Goal: Navigation & Orientation: Find specific page/section

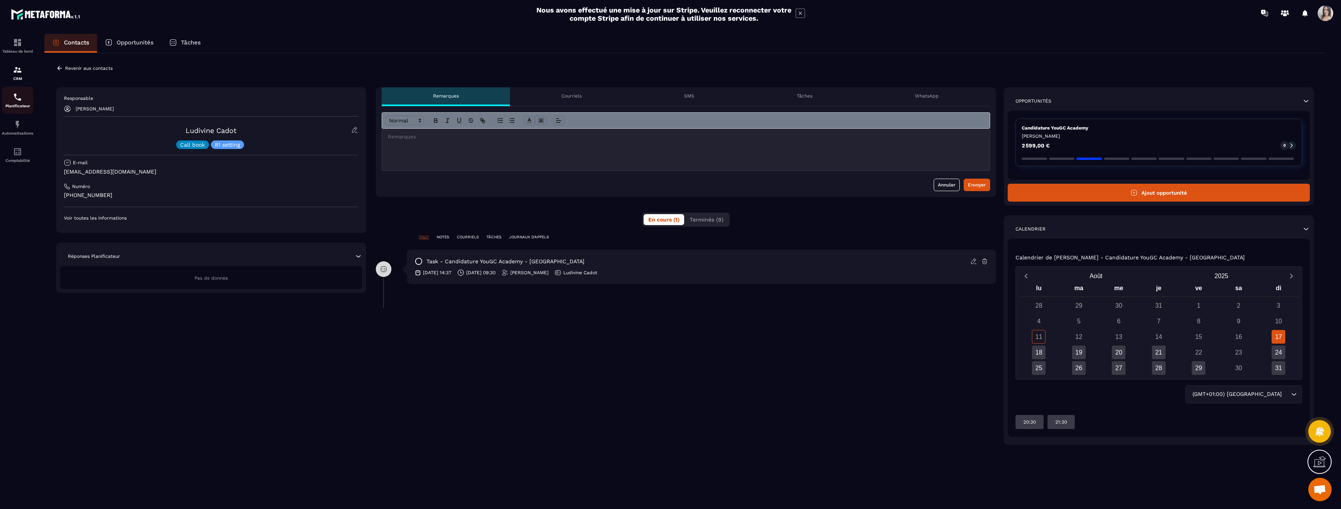
click at [18, 110] on link "Planificateur" at bounding box center [17, 100] width 31 height 27
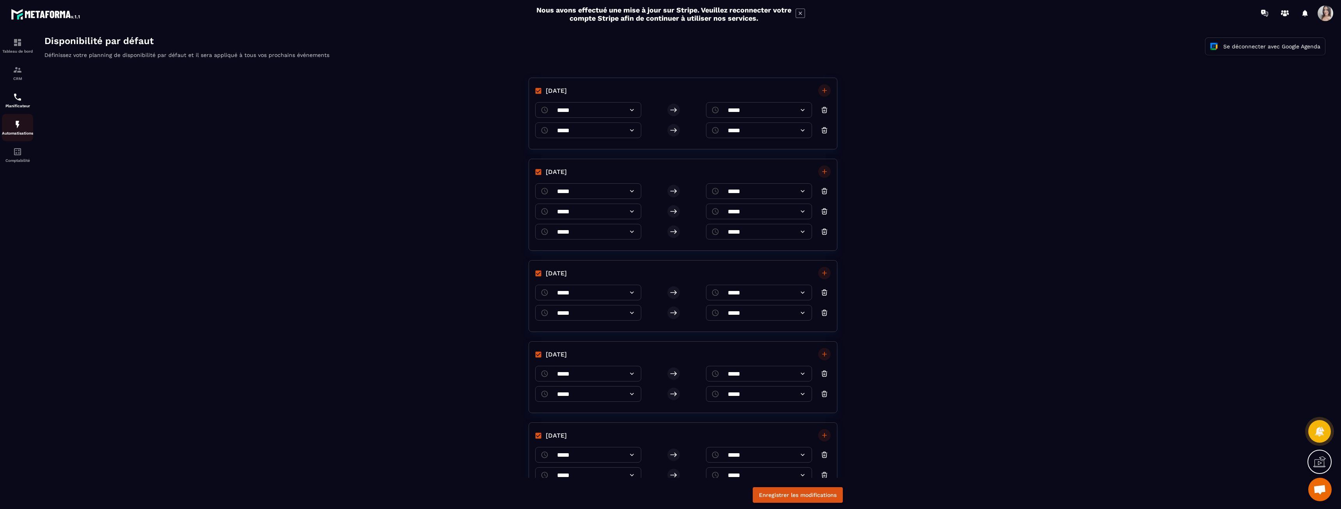
click at [22, 127] on div "Automatisations" at bounding box center [17, 128] width 31 height 16
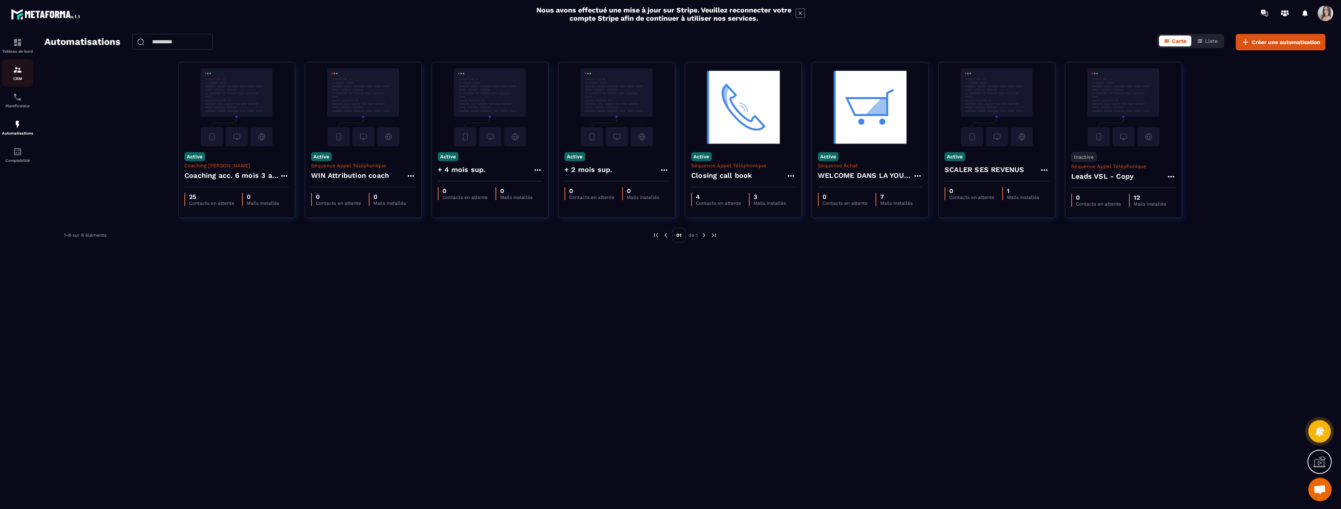
click at [19, 75] on div "CRM" at bounding box center [17, 73] width 31 height 16
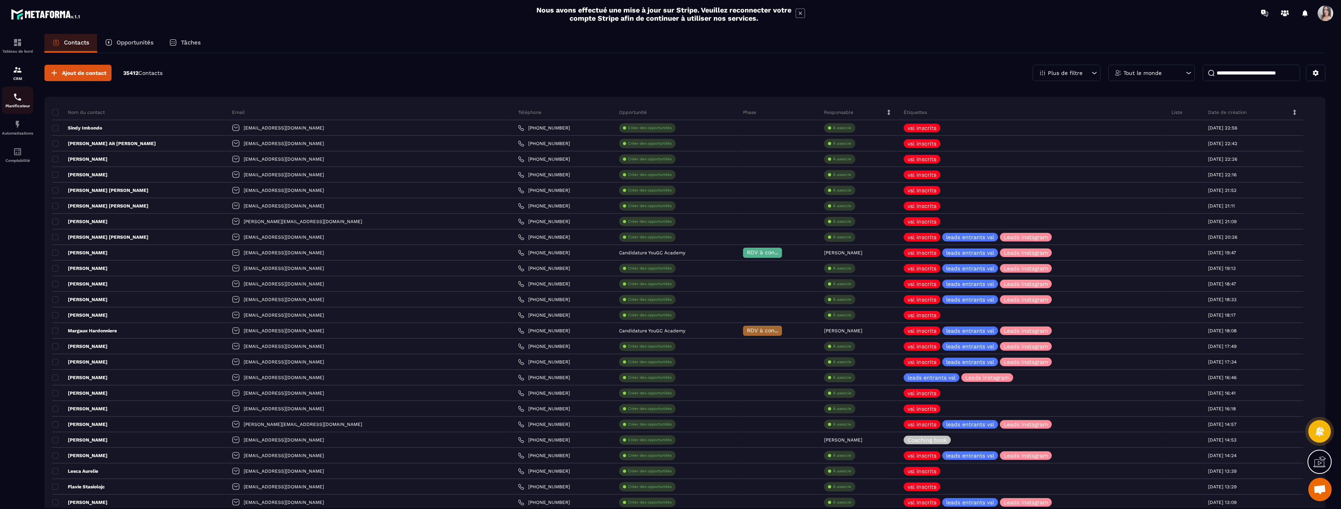
click at [17, 97] on img at bounding box center [17, 96] width 9 height 9
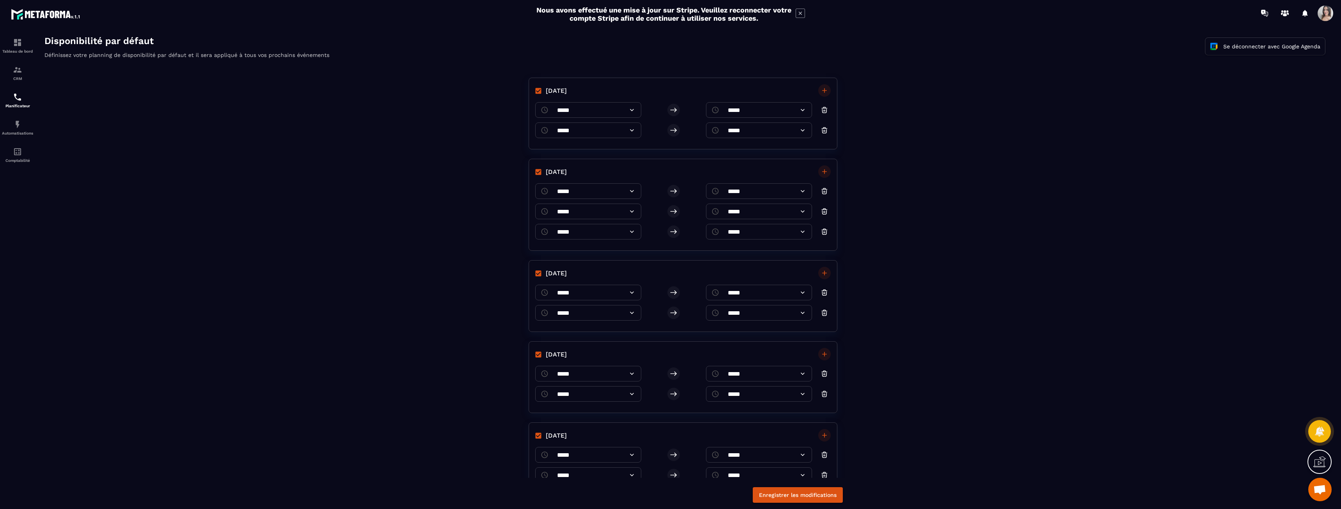
click at [803, 14] on icon at bounding box center [800, 13] width 9 height 9
click at [26, 161] on p "Comptabilité" at bounding box center [17, 160] width 31 height 4
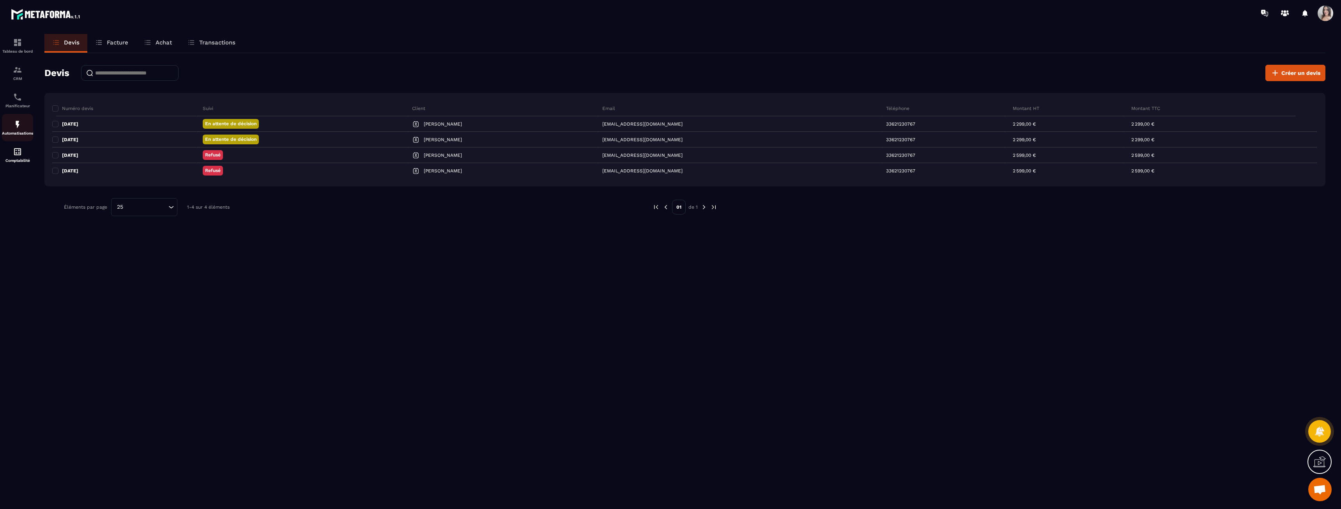
click at [30, 129] on div "Automatisations" at bounding box center [17, 128] width 31 height 16
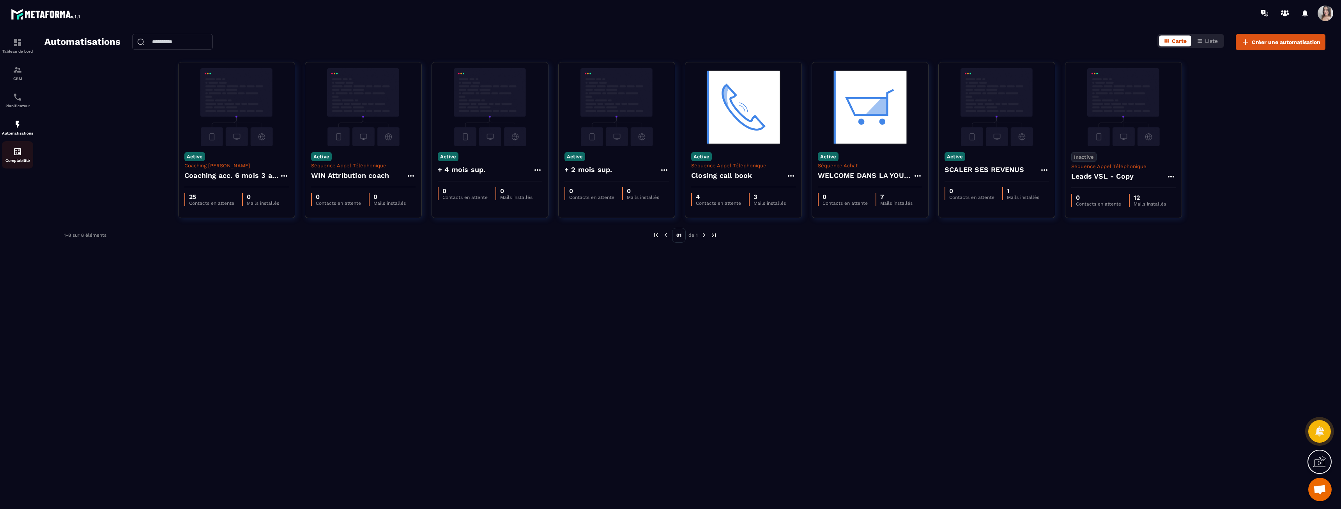
click at [23, 155] on div "Comptabilité" at bounding box center [17, 155] width 31 height 16
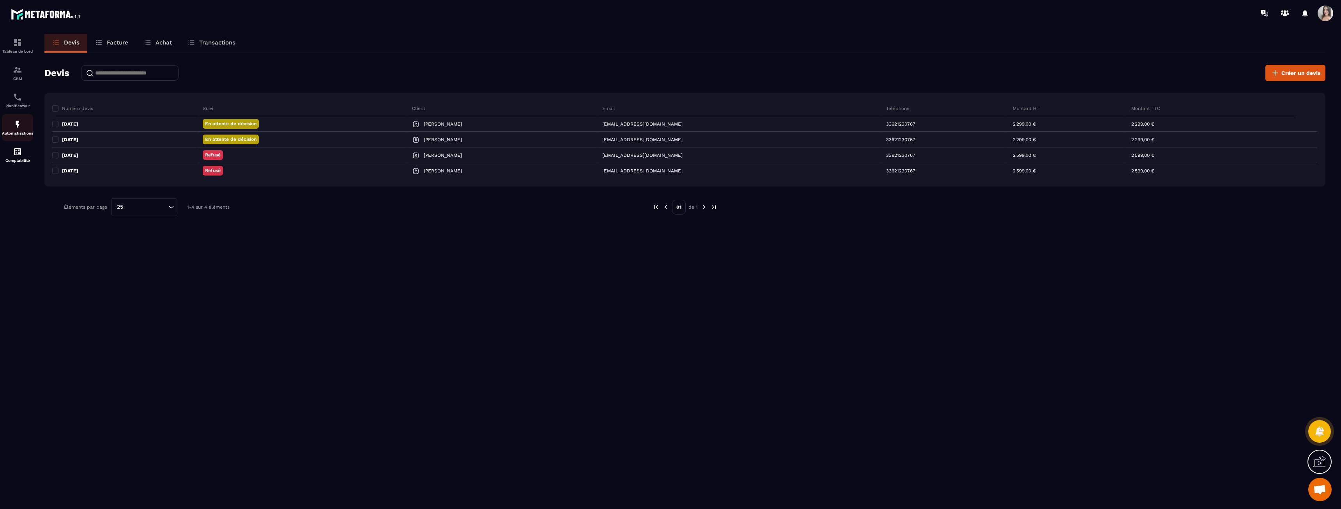
click at [29, 128] on div "Automatisations" at bounding box center [17, 128] width 31 height 16
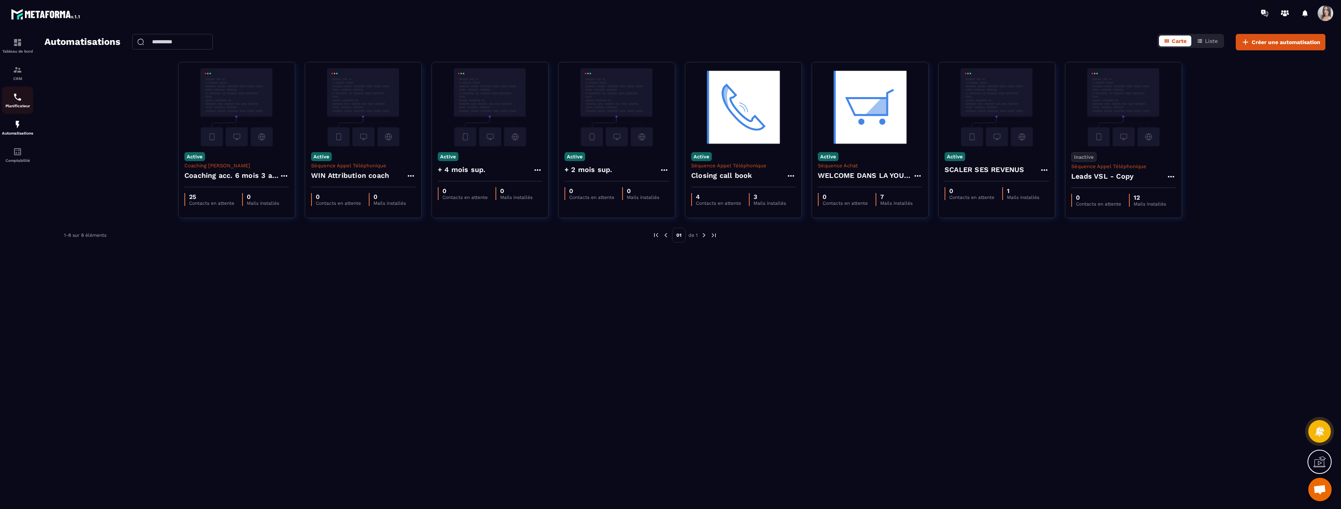
click at [22, 101] on img at bounding box center [17, 96] width 9 height 9
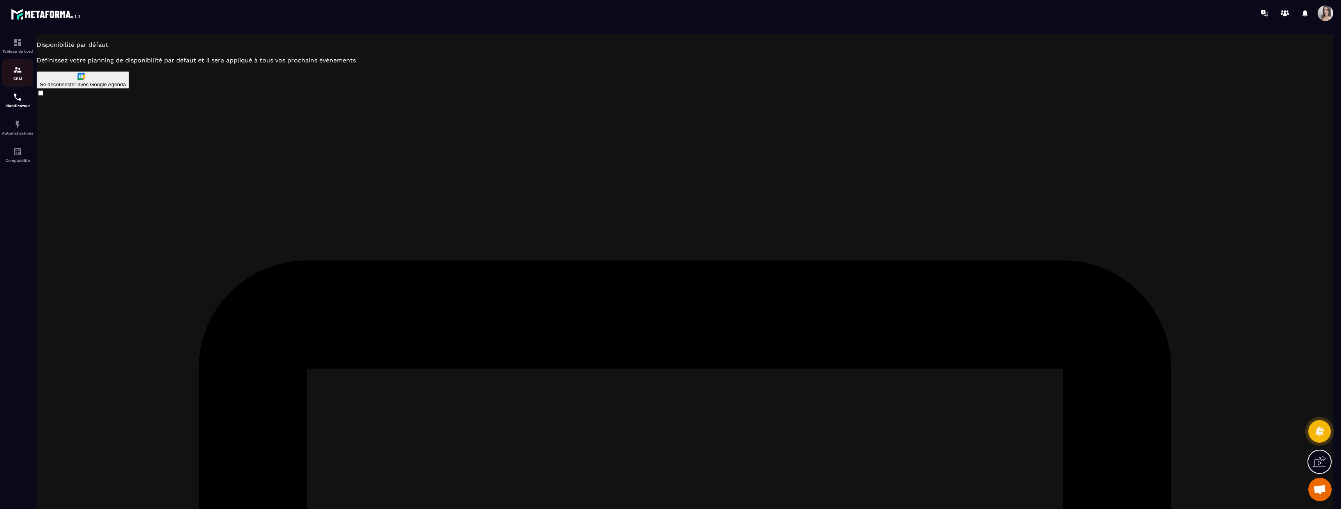
click at [19, 78] on p "CRM" at bounding box center [17, 78] width 31 height 4
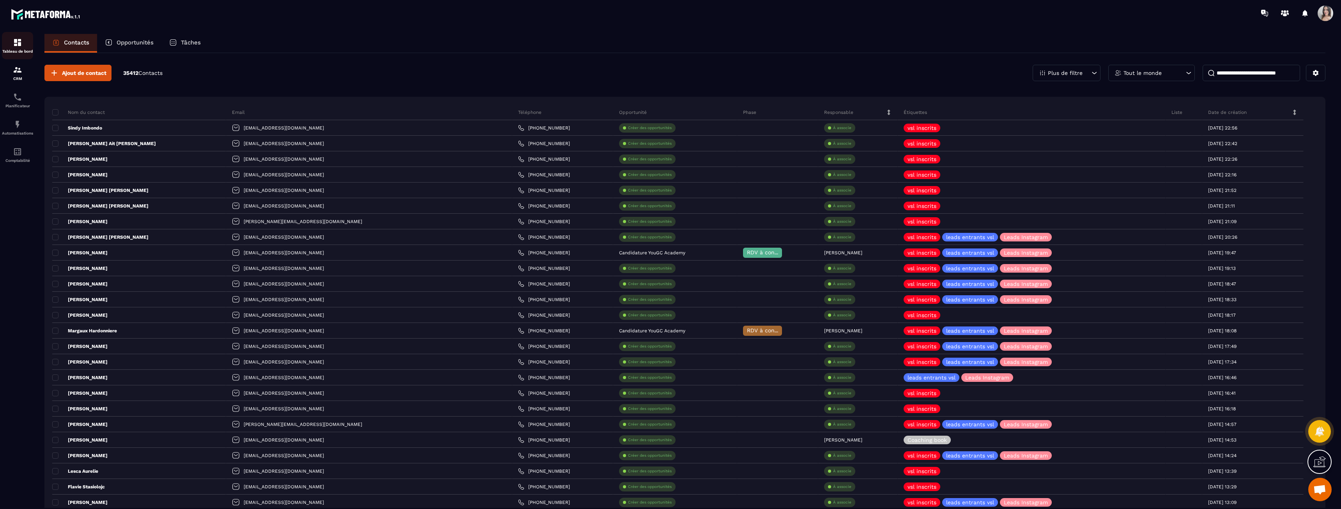
click at [19, 46] on img at bounding box center [17, 42] width 9 height 9
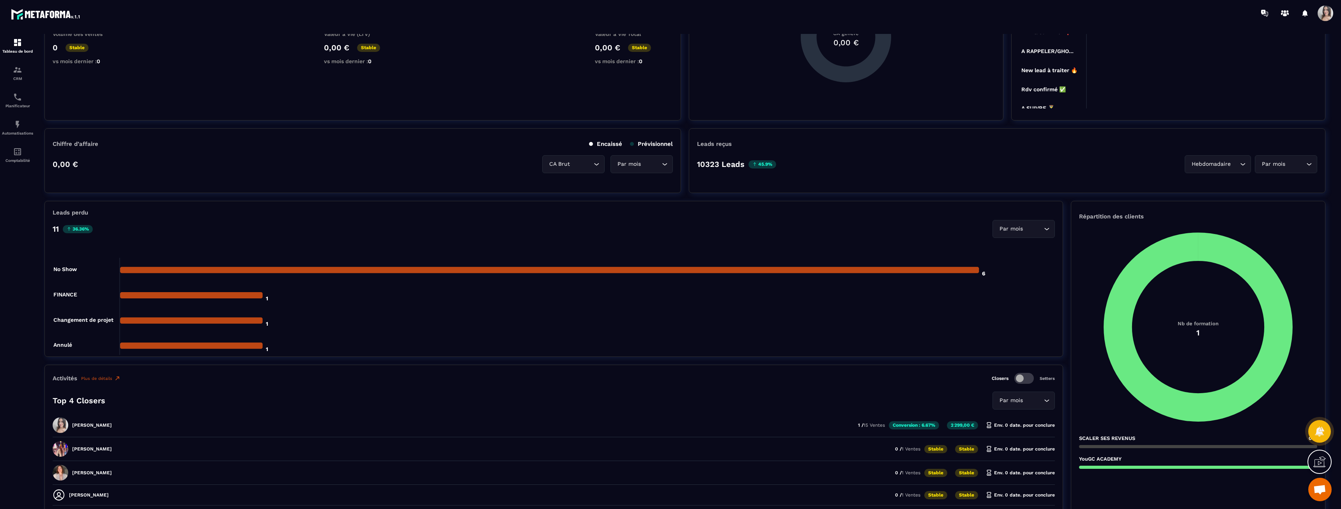
click at [105, 423] on p "[PERSON_NAME]" at bounding box center [92, 424] width 40 height 5
click at [22, 104] on p "Planificateur" at bounding box center [17, 106] width 31 height 4
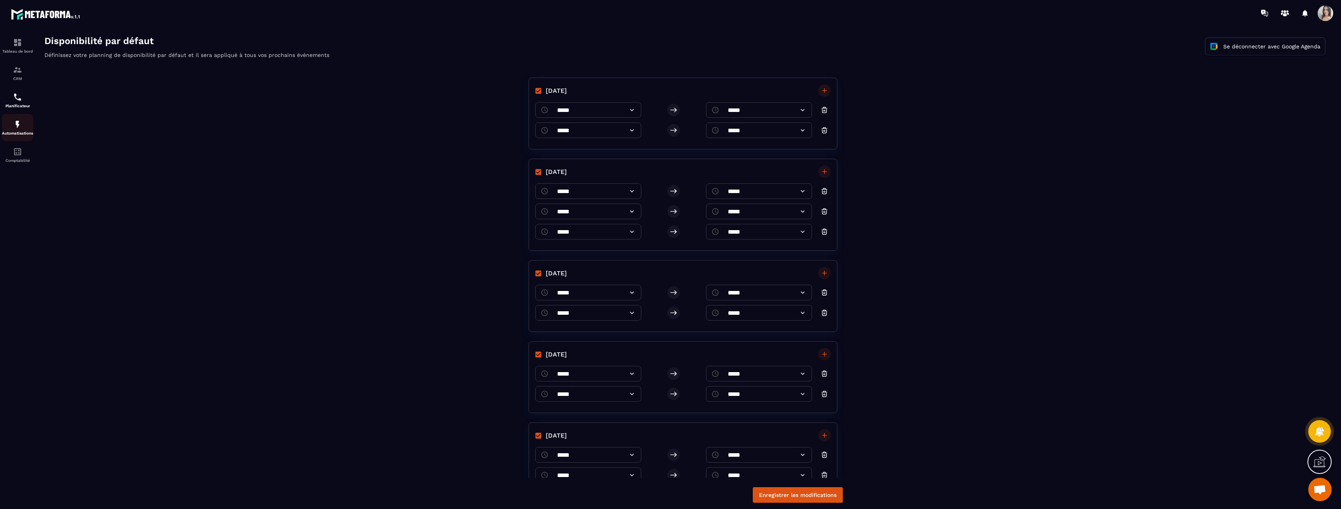
click at [27, 125] on div "Automatisations" at bounding box center [17, 128] width 31 height 16
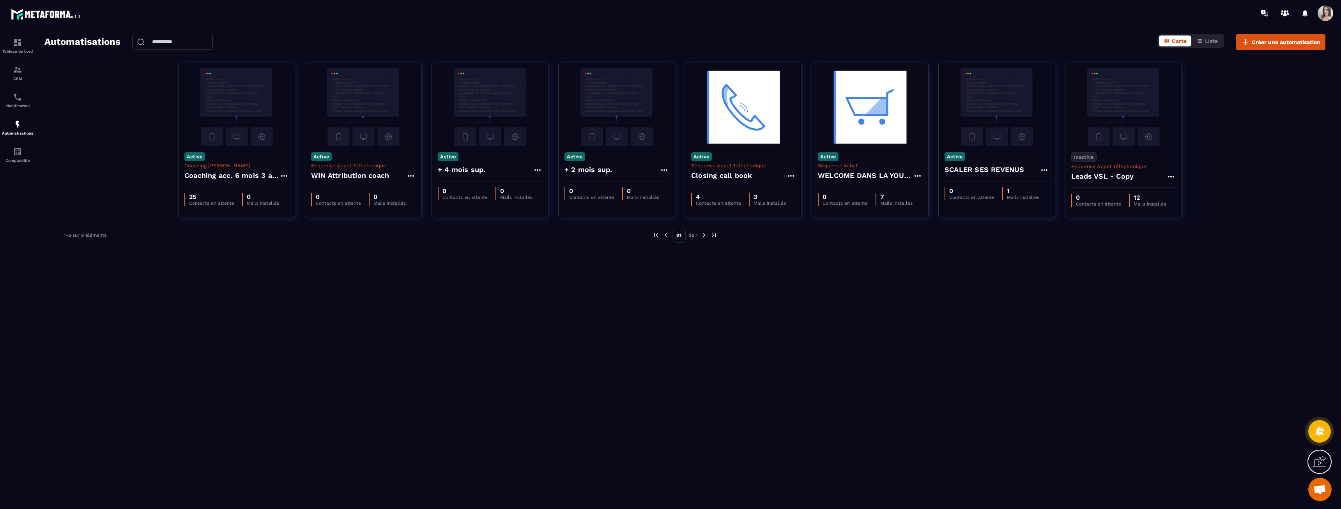
click at [770, 326] on div "Automatisations Carte Liste Créer une automatisation Active Coaching [PERSON_NA…" at bounding box center [685, 270] width 1297 height 472
click at [3, 76] on div "CRM" at bounding box center [17, 73] width 31 height 16
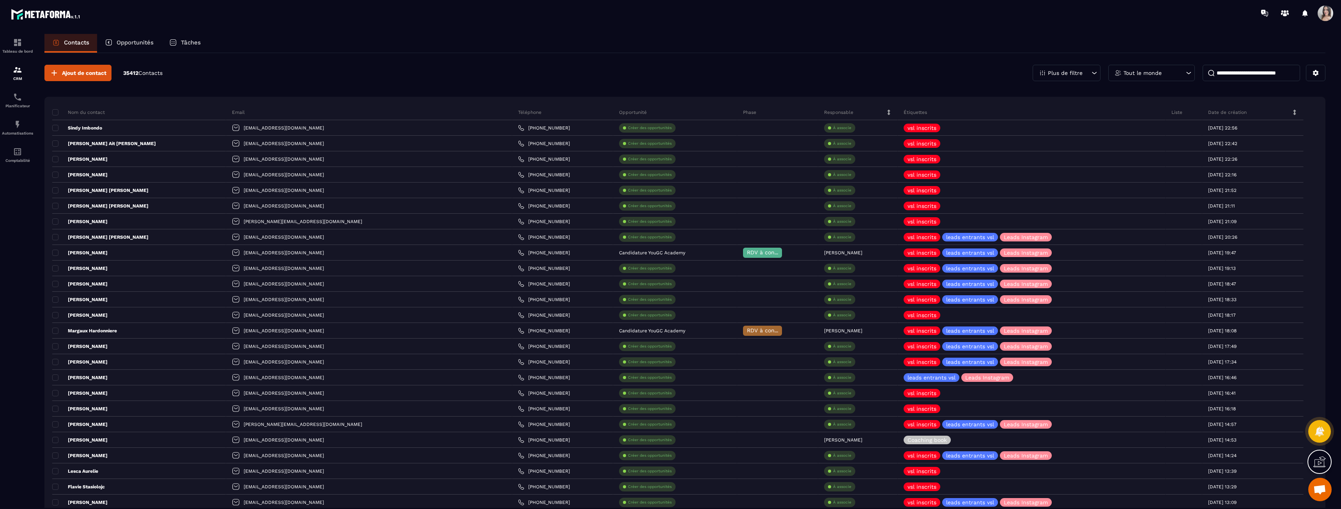
click at [1246, 74] on input at bounding box center [1251, 73] width 97 height 16
paste input "**********"
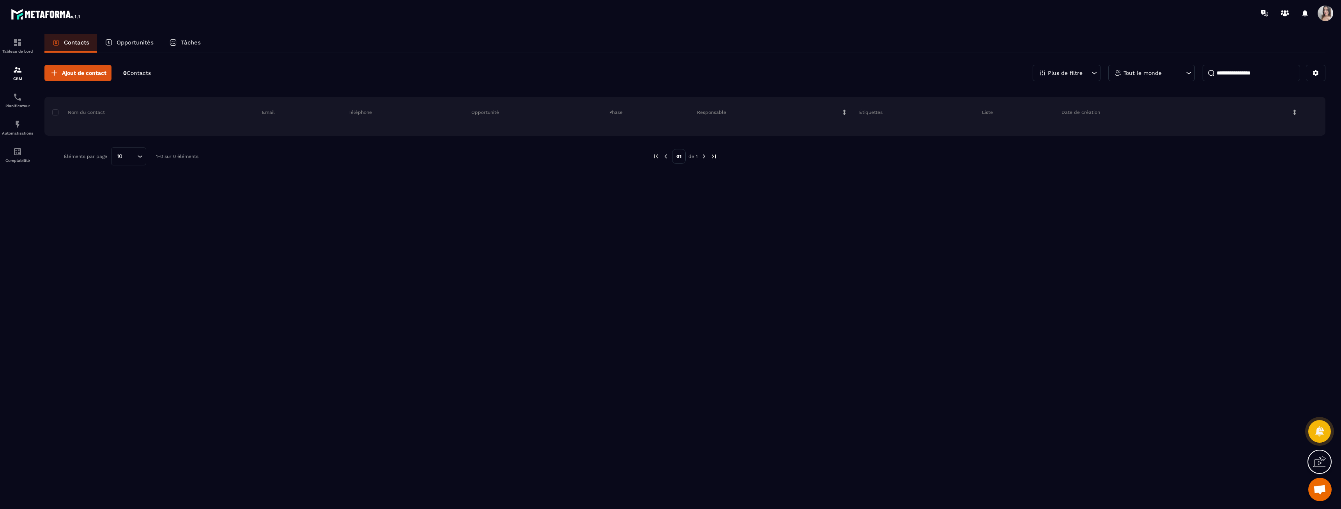
click at [1265, 74] on input "**********" at bounding box center [1251, 73] width 97 height 16
drag, startPoint x: 1239, startPoint y: 72, endPoint x: 1098, endPoint y: 70, distance: 140.8
click at [1099, 70] on div "**********" at bounding box center [1179, 73] width 293 height 16
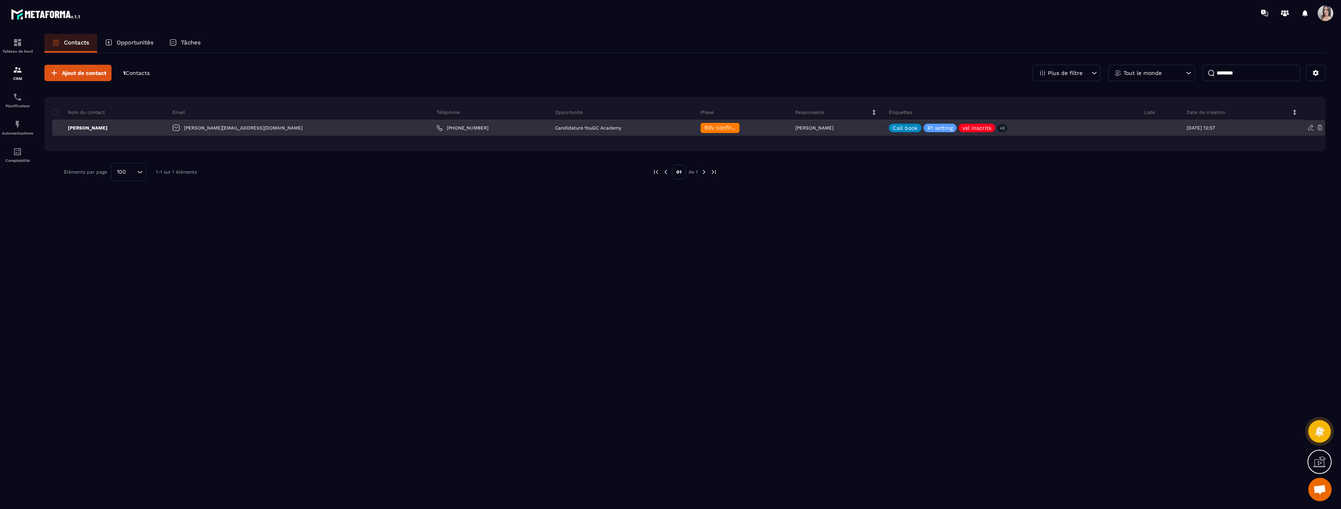
type input "********"
click at [82, 128] on p "[PERSON_NAME]" at bounding box center [79, 128] width 55 height 6
